Goal: Task Accomplishment & Management: Complete application form

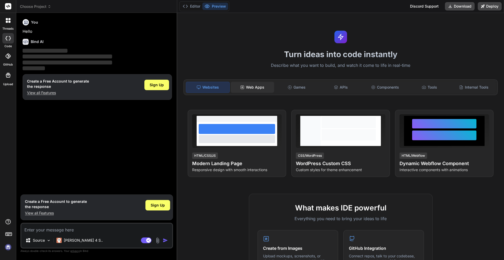
click at [264, 85] on div "Web Apps" at bounding box center [252, 87] width 43 height 11
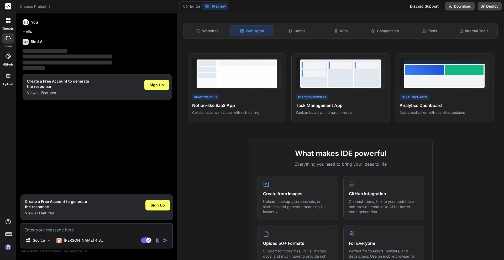
scroll to position [73, 0]
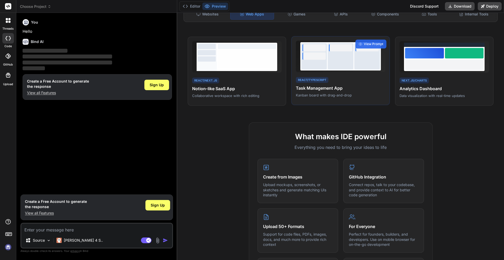
click at [366, 58] on div at bounding box center [366, 56] width 25 height 26
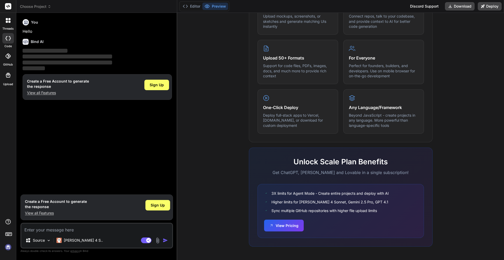
scroll to position [126, 0]
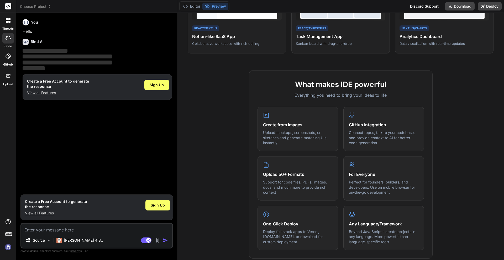
click at [9, 20] on icon at bounding box center [8, 20] width 5 height 5
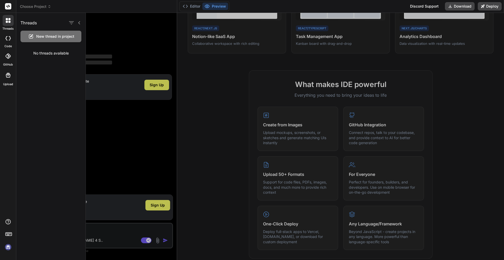
click at [8, 38] on icon at bounding box center [8, 38] width 5 height 4
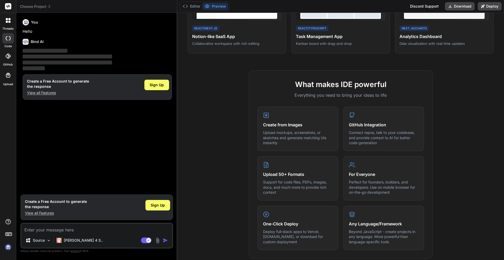
click at [8, 54] on icon at bounding box center [8, 56] width 5 height 5
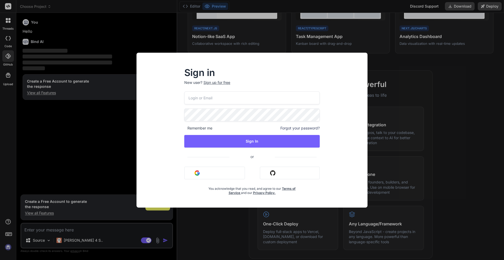
click at [8, 75] on div "Sign in New user? Sign up for free Remember me Forgot your password? Sign In or…" at bounding box center [252, 130] width 504 height 260
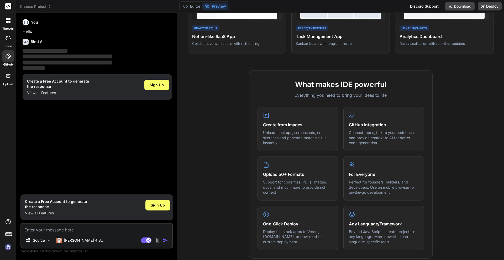
click at [9, 20] on icon at bounding box center [8, 20] width 5 height 5
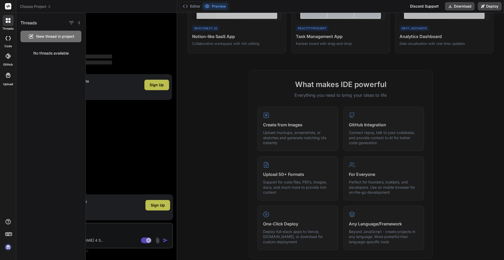
click at [152, 39] on div at bounding box center [295, 137] width 418 height 248
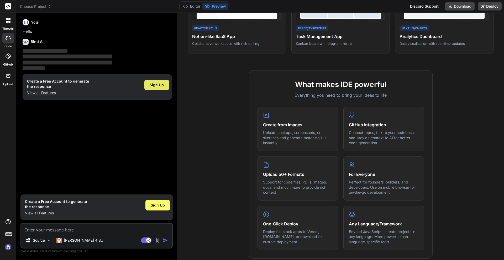
click at [155, 83] on span "Sign Up" at bounding box center [157, 84] width 14 height 5
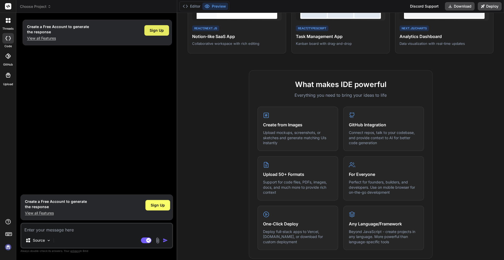
type textarea "x"
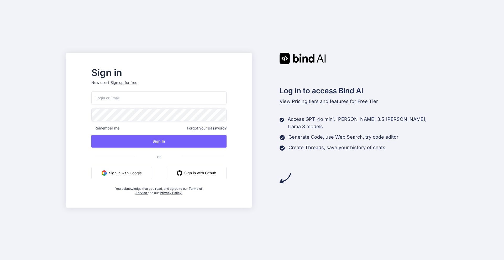
click at [140, 171] on button "Sign in with Google" at bounding box center [121, 173] width 61 height 13
click at [143, 173] on button "Sign in with Google" at bounding box center [121, 173] width 61 height 13
click at [214, 98] on input "email" at bounding box center [158, 98] width 135 height 13
click at [148, 84] on p "New user? Sign up for free" at bounding box center [158, 86] width 135 height 12
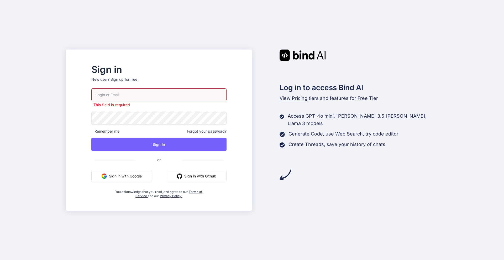
click at [137, 79] on div "Sign up for free" at bounding box center [124, 79] width 27 height 5
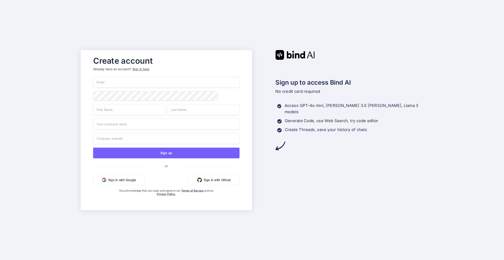
click at [133, 181] on button "Sign in with Google" at bounding box center [118, 180] width 51 height 11
click at [138, 80] on input "email" at bounding box center [166, 82] width 147 height 11
type input "chrisblack.sfm@gmail.com"
type input "Christopher"
type input "Black"
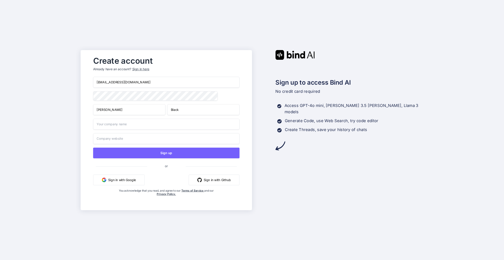
type input "+44"
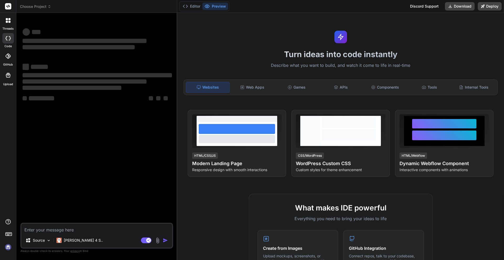
type textarea "x"
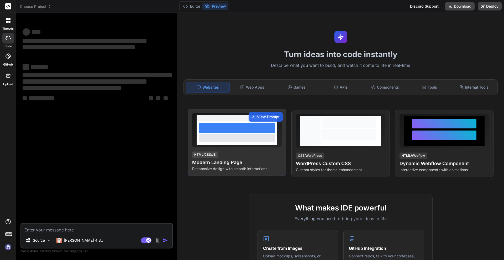
click at [243, 155] on div "HTML/CSS/JS Modern Landing Page Responsive design with smooth interactions" at bounding box center [237, 161] width 90 height 20
click at [268, 120] on div "View Prompt" at bounding box center [266, 116] width 34 height 9
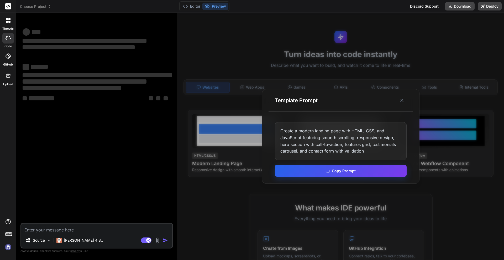
click at [307, 167] on button "Copy Prompt" at bounding box center [341, 171] width 132 height 12
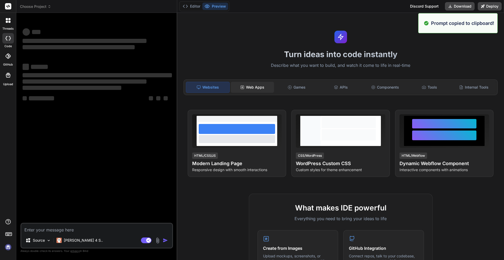
click at [251, 90] on div "Web Apps" at bounding box center [252, 87] width 43 height 11
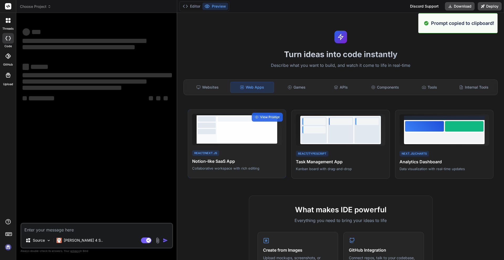
click at [243, 133] on div at bounding box center [247, 132] width 58 height 18
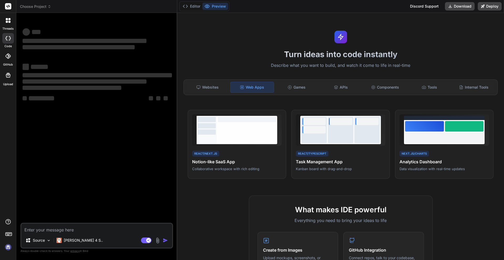
click at [105, 227] on textarea at bounding box center [96, 228] width 151 height 9
click at [34, 6] on span "Choose Project" at bounding box center [35, 6] width 31 height 5
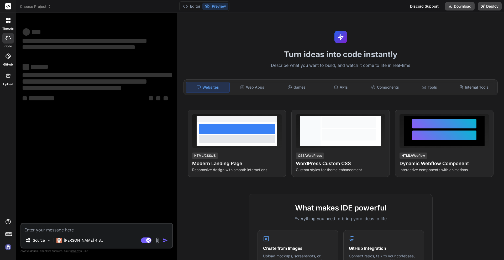
type textarea "x"
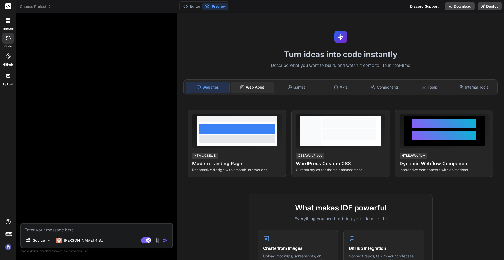
click at [258, 84] on div "Web Apps" at bounding box center [252, 87] width 43 height 11
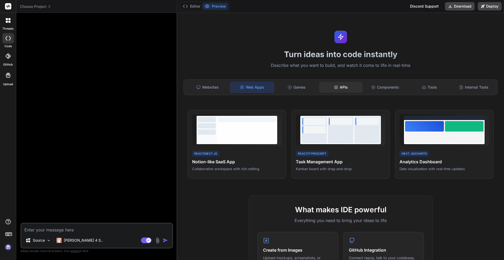
click at [339, 88] on div "APIs" at bounding box center [340, 87] width 43 height 11
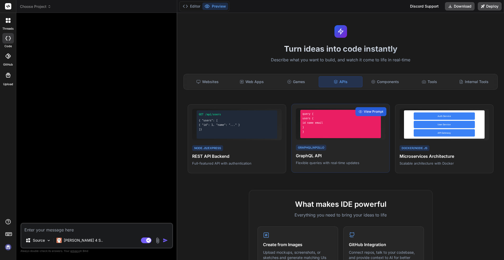
scroll to position [6, 0]
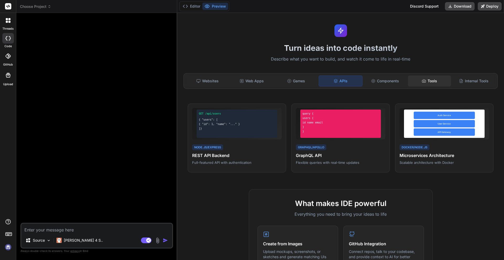
click at [435, 84] on div "Tools" at bounding box center [429, 81] width 43 height 11
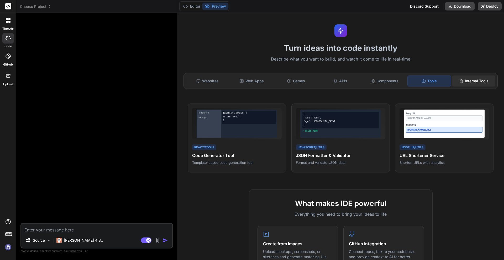
click at [476, 79] on div "Internal Tools" at bounding box center [473, 81] width 43 height 11
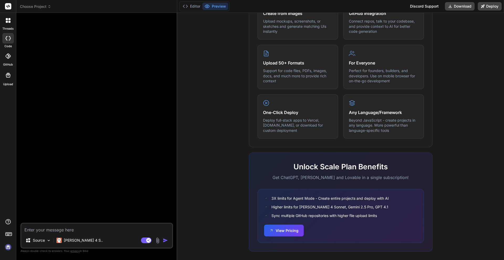
scroll to position [242, 0]
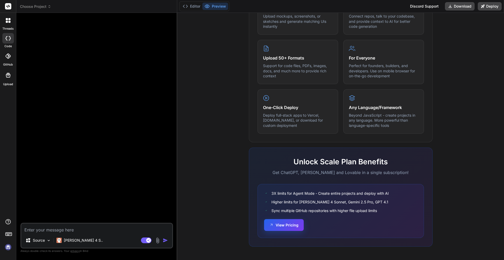
click at [286, 227] on button "View Pricing" at bounding box center [284, 226] width 40 height 12
